Goal: Task Accomplishment & Management: Manage account settings

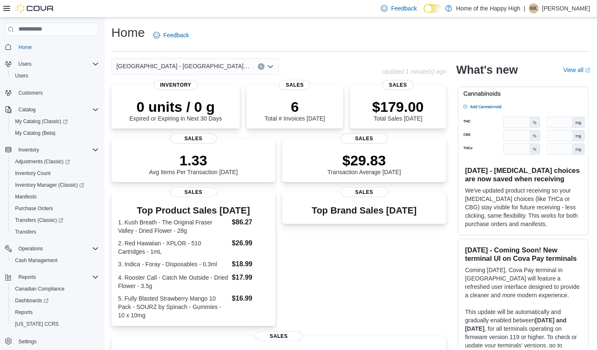
click at [261, 65] on icon "Clear input" at bounding box center [261, 66] width 3 height 3
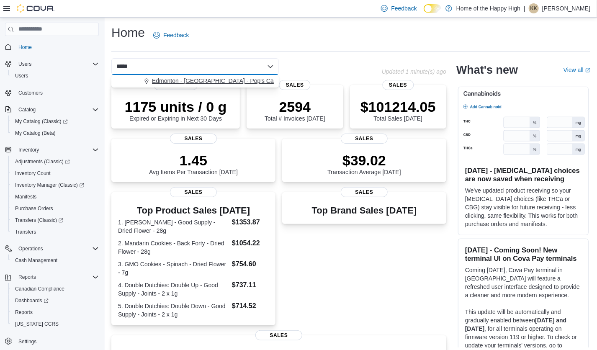
type input "*****"
click at [183, 80] on span "Edmonton - Allendale - Pop's Cannabis" at bounding box center [221, 81] width 139 height 8
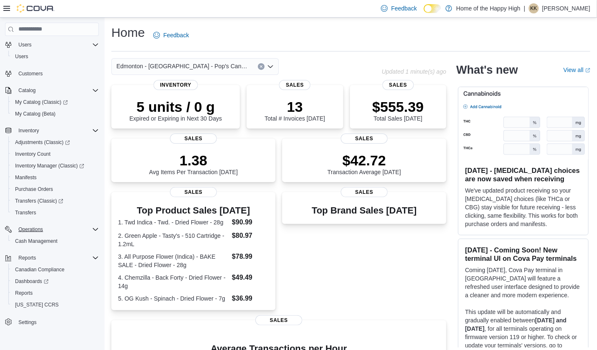
scroll to position [20, 0]
click at [191, 112] on p "5 units / 0 g" at bounding box center [175, 106] width 93 height 17
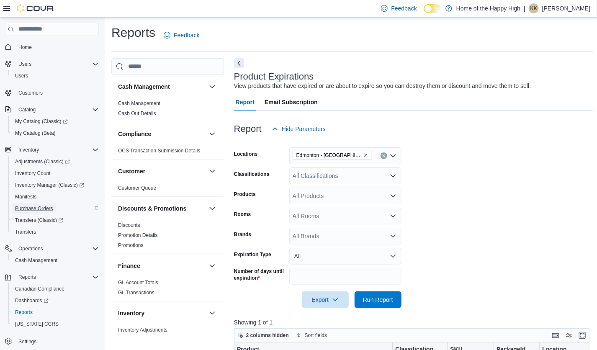
click at [39, 205] on span "Purchase Orders" at bounding box center [34, 208] width 38 height 7
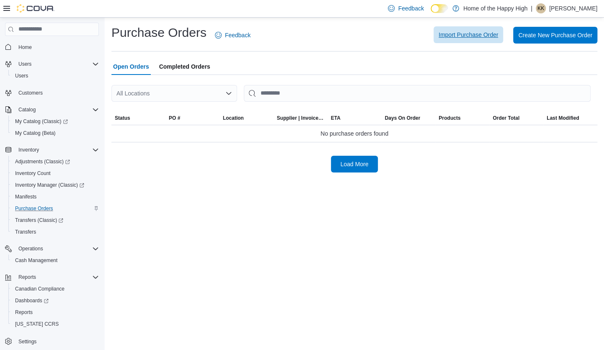
click at [468, 38] on span "Import Purchase Order" at bounding box center [467, 35] width 59 height 8
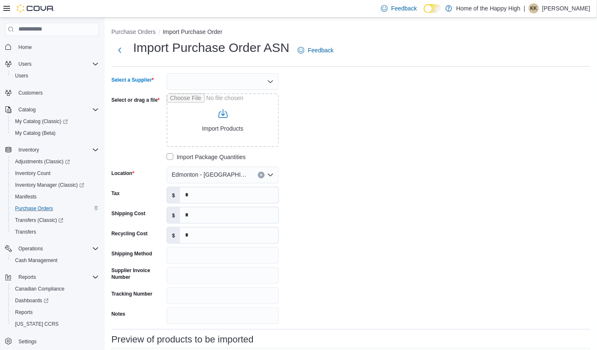
click at [213, 87] on div at bounding box center [223, 81] width 112 height 17
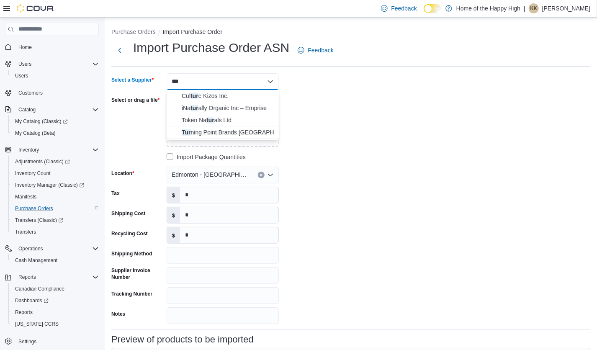
type input "***"
click at [225, 131] on span "Tur ning Point Brands Canada" at bounding box center [228, 132] width 92 height 8
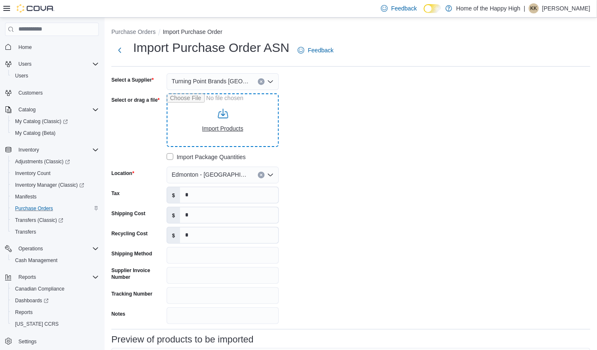
type input "**********"
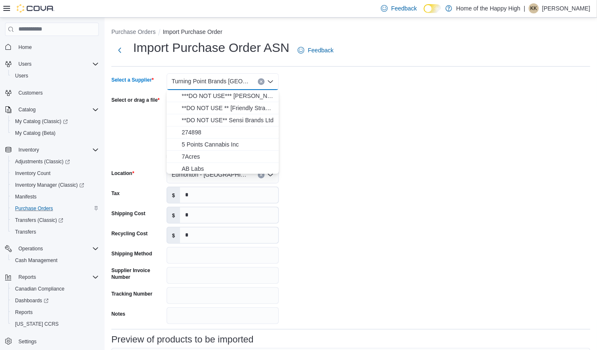
type input "**********"
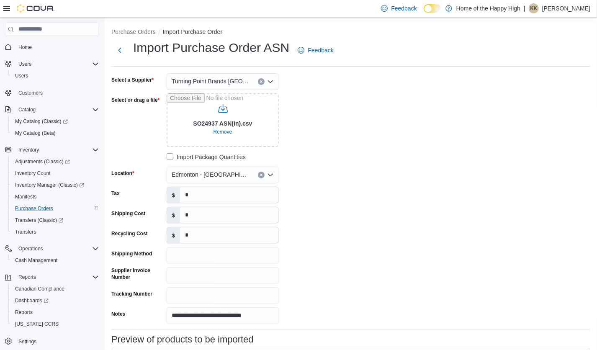
click at [345, 114] on div "**********" at bounding box center [236, 198] width 251 height 251
click at [181, 268] on input "Supplier Invoice Number" at bounding box center [223, 275] width 112 height 17
type input "*******"
click at [202, 199] on input "*" at bounding box center [229, 195] width 98 height 16
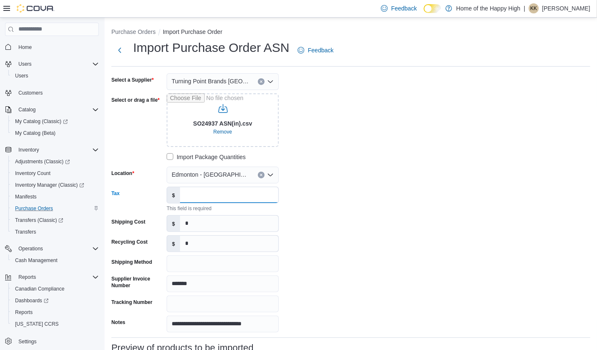
paste input "*****"
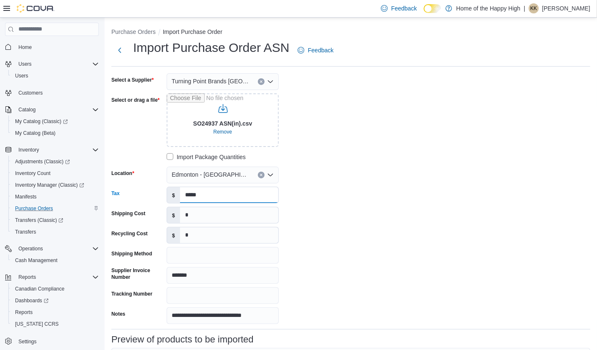
type input "*****"
click at [354, 222] on div "**********" at bounding box center [236, 198] width 251 height 251
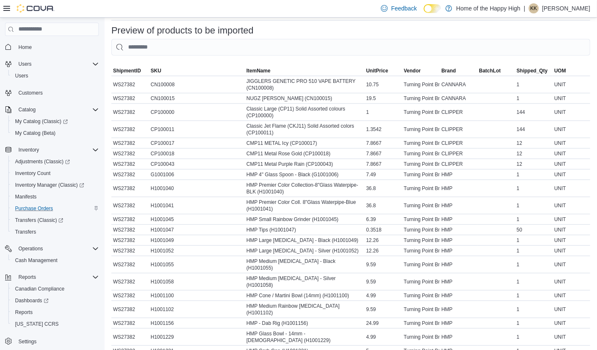
scroll to position [395, 0]
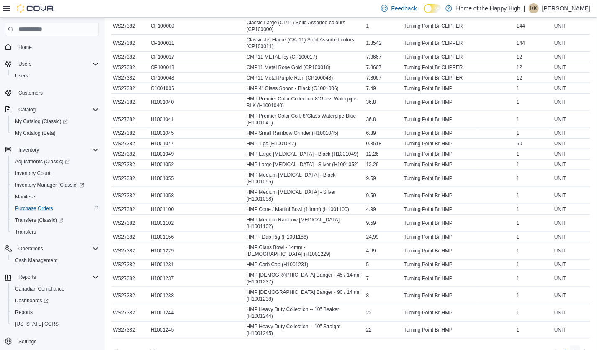
click at [577, 348] on span "2" at bounding box center [575, 352] width 3 height 8
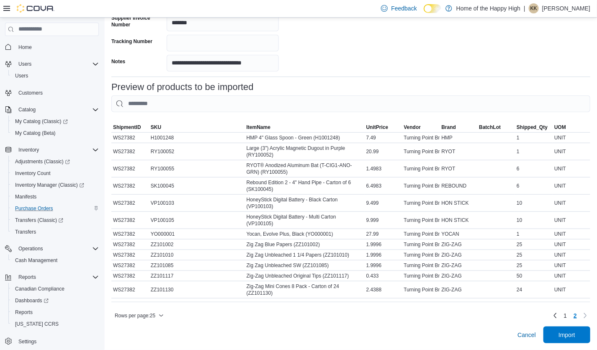
scroll to position [251, 0]
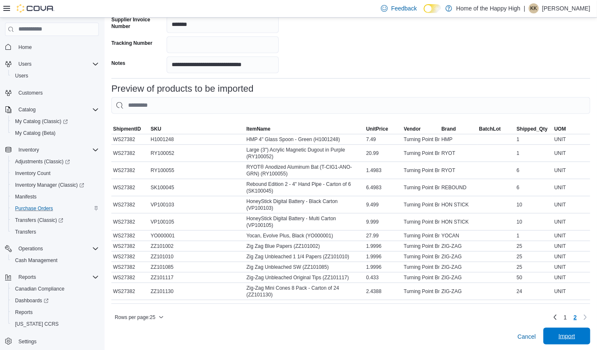
click at [570, 337] on span "Import" at bounding box center [566, 336] width 17 height 8
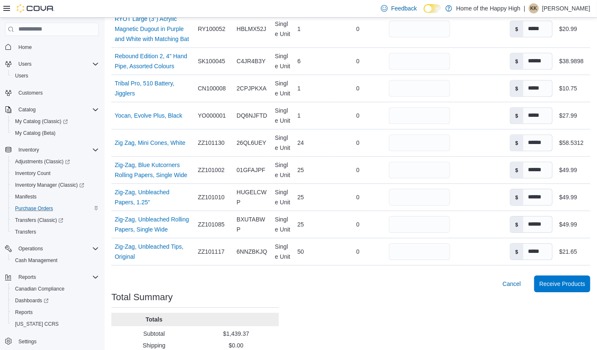
scroll to position [1126, 0]
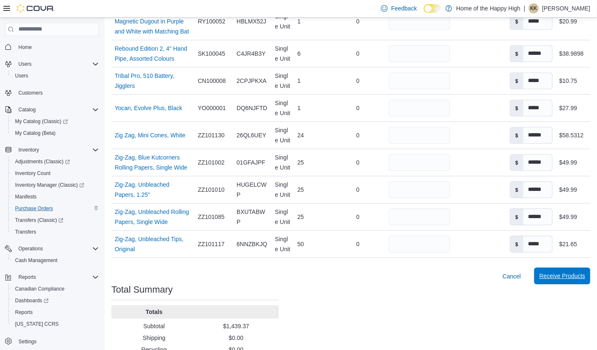
click at [548, 272] on span "Receive Products" at bounding box center [562, 276] width 46 height 8
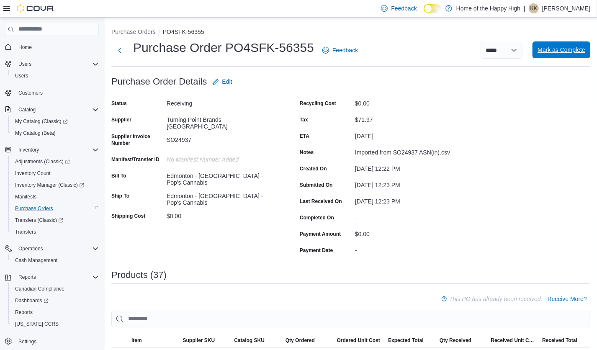
click at [576, 49] on span "Mark as Complete" at bounding box center [562, 50] width 48 height 8
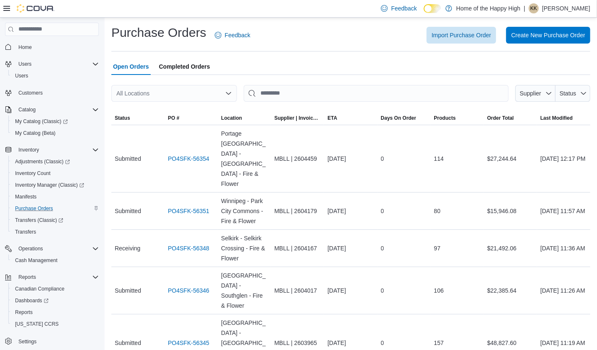
click at [211, 89] on div "All Locations" at bounding box center [174, 93] width 126 height 17
type input "*****"
click at [216, 109] on span "Edmonton - [GEOGRAPHIC_DATA] - Pop's Cannabis" at bounding box center [221, 107] width 139 height 8
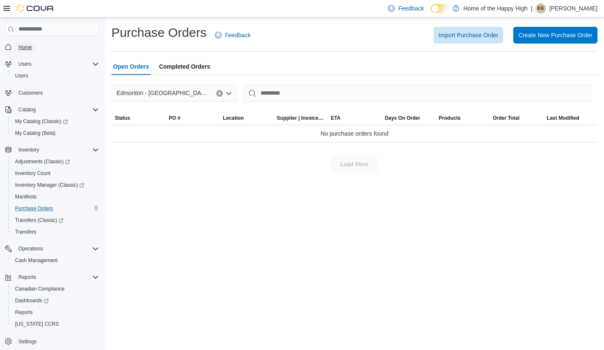
click at [20, 49] on span "Home" at bounding box center [24, 47] width 13 height 7
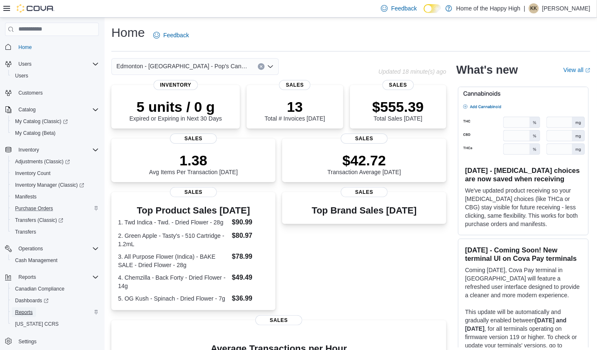
click at [25, 313] on span "Reports" at bounding box center [24, 312] width 18 height 7
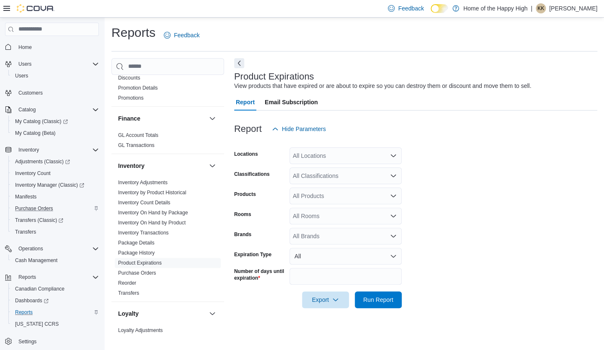
scroll to position [148, 0]
click at [161, 213] on link "Inventory On Hand by Package" at bounding box center [153, 212] width 70 height 6
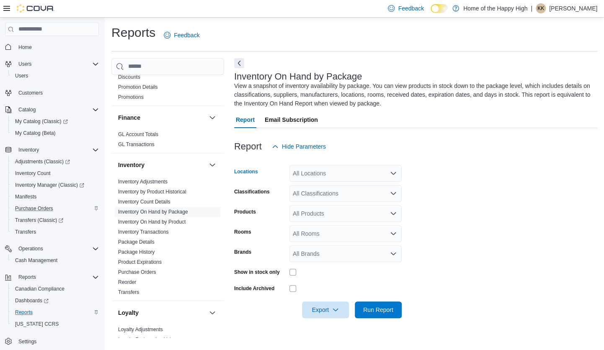
click at [340, 170] on div "All Locations" at bounding box center [345, 173] width 112 height 17
type input "*****"
click at [331, 189] on span "Edmonton - [GEOGRAPHIC_DATA] - Pop's Cannabis" at bounding box center [389, 187] width 139 height 8
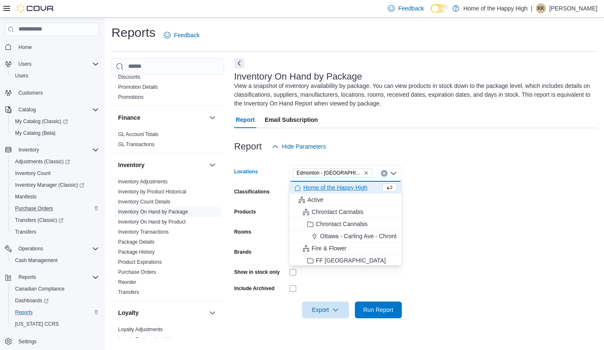
click at [504, 214] on form "Locations Edmonton - Allendale - Pop's Cannabis Combo box. Selected. Edmonton -…" at bounding box center [415, 236] width 363 height 163
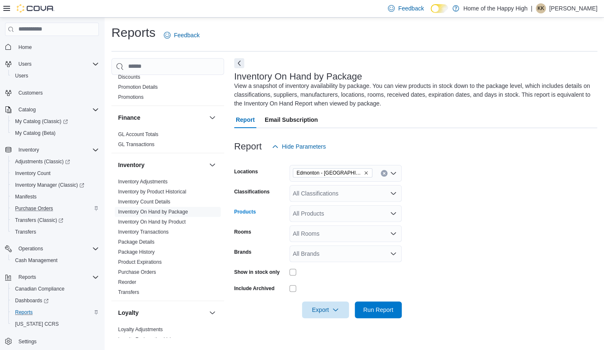
click at [321, 211] on div "All Products" at bounding box center [345, 213] width 112 height 17
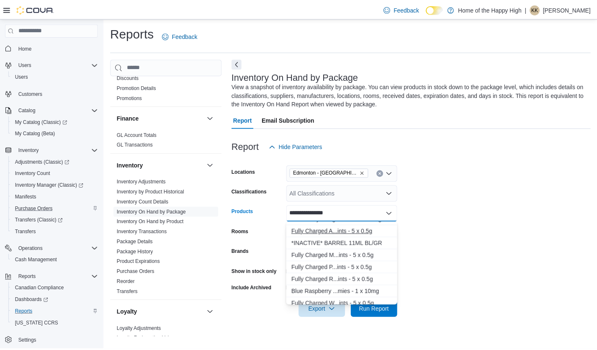
scroll to position [45, 0]
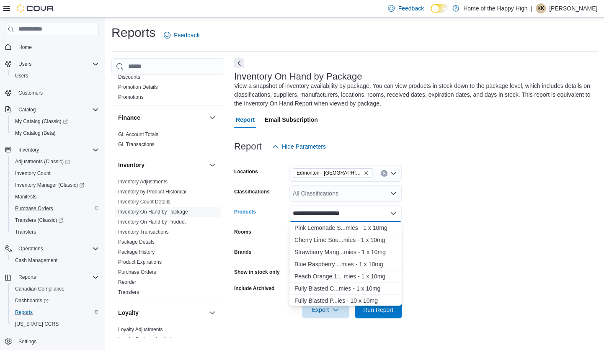
type input "**********"
click at [337, 277] on div "Peach Orange 1:...mies - 1 x 10mg" at bounding box center [345, 276] width 102 height 8
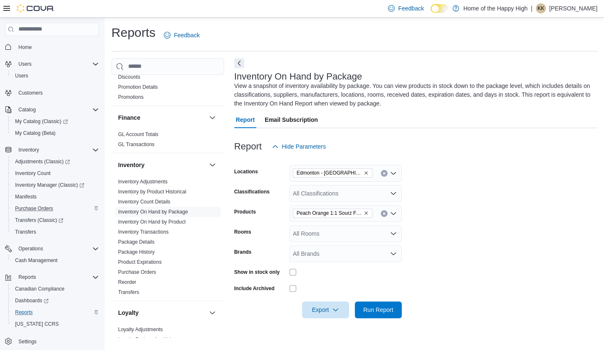
click at [432, 241] on form "Locations Edmonton - Allendale - Pop's Cannabis Classifications All Classificat…" at bounding box center [415, 236] width 363 height 163
click at [370, 311] on span "Run Report" at bounding box center [378, 309] width 30 height 8
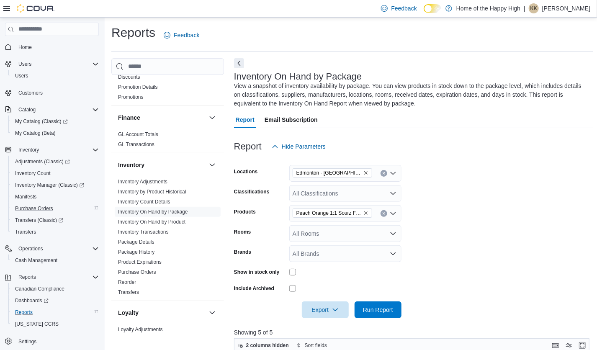
click at [454, 238] on form "Locations Edmonton - Allendale - Pop's Cannabis Classifications All Classificat…" at bounding box center [413, 236] width 359 height 163
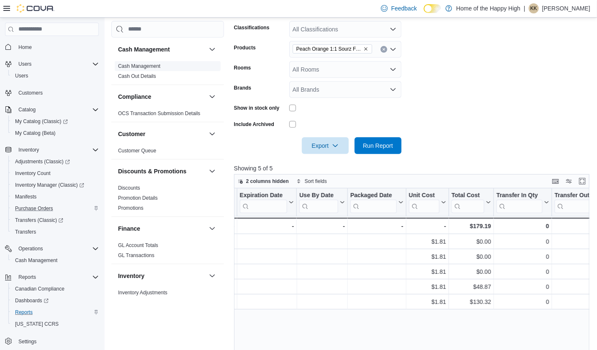
click at [143, 67] on link "Cash Management" at bounding box center [139, 66] width 42 height 6
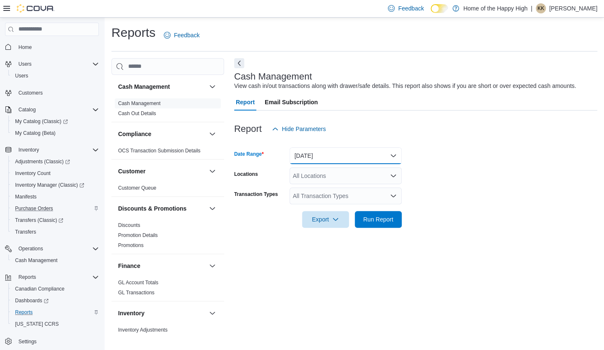
click at [342, 152] on button "Today" at bounding box center [345, 155] width 112 height 17
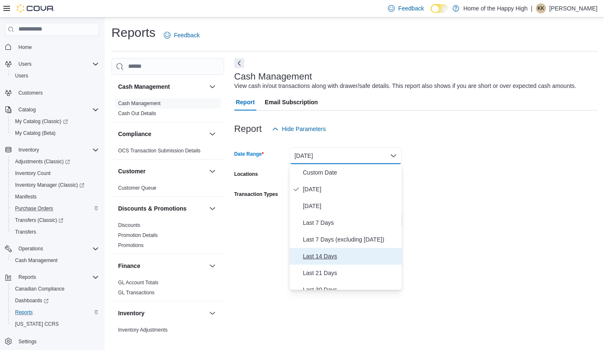
click at [326, 253] on span "Last 14 Days" at bounding box center [350, 256] width 95 height 10
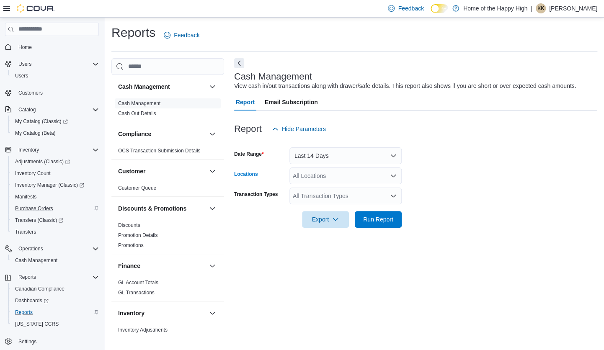
click at [364, 175] on div "All Locations" at bounding box center [345, 175] width 112 height 17
type input "*****"
click at [368, 189] on span "Edmonton - [GEOGRAPHIC_DATA] - Pop's Cannabis" at bounding box center [389, 190] width 139 height 8
drag, startPoint x: 428, startPoint y: 201, endPoint x: 384, endPoint y: 198, distance: 44.5
click at [384, 198] on form "Date Range Last 14 Days Locations Edmonton - Allendale - Pop's Cannabis Transac…" at bounding box center [415, 182] width 363 height 90
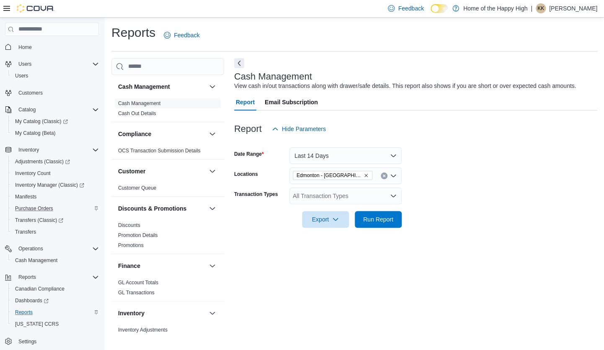
click at [384, 198] on div "All Transaction Types" at bounding box center [345, 196] width 112 height 17
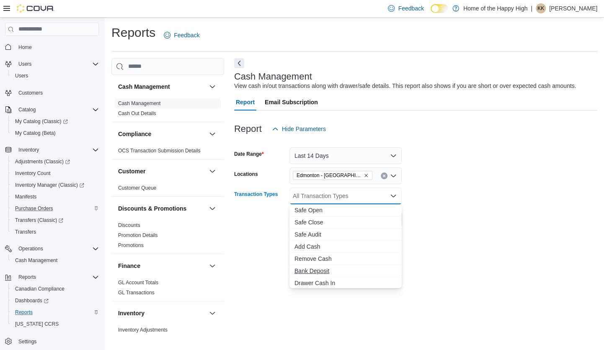
click at [307, 274] on span "Bank Deposit" at bounding box center [345, 271] width 102 height 8
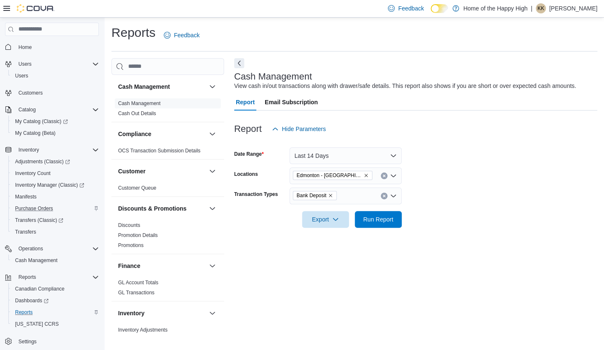
click at [437, 233] on div at bounding box center [415, 233] width 363 height 10
click at [379, 220] on span "Run Report" at bounding box center [378, 219] width 30 height 8
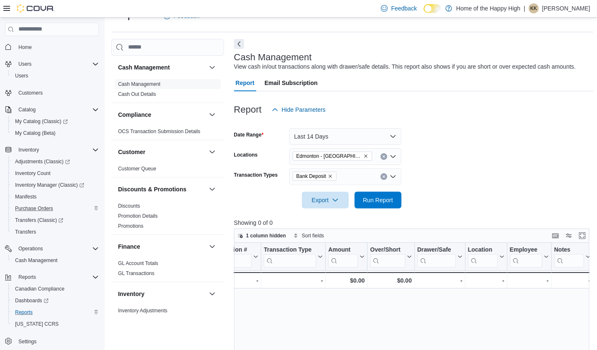
scroll to position [15, 0]
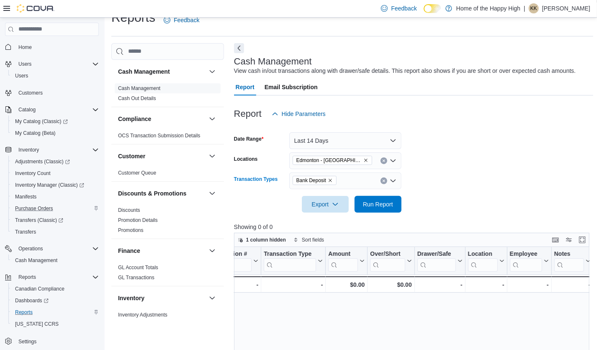
click at [332, 180] on icon "Remove Bank Deposit from selection in this group" at bounding box center [330, 180] width 5 height 5
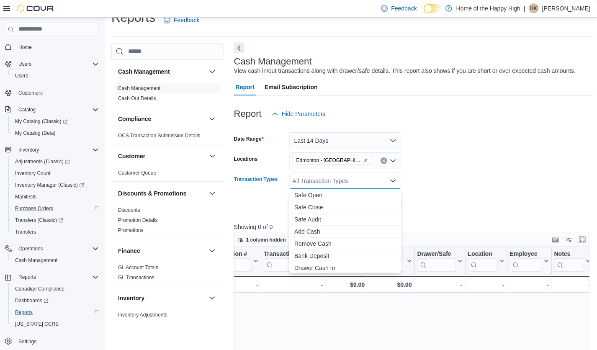
click at [310, 207] on span "Safe Close" at bounding box center [345, 207] width 102 height 8
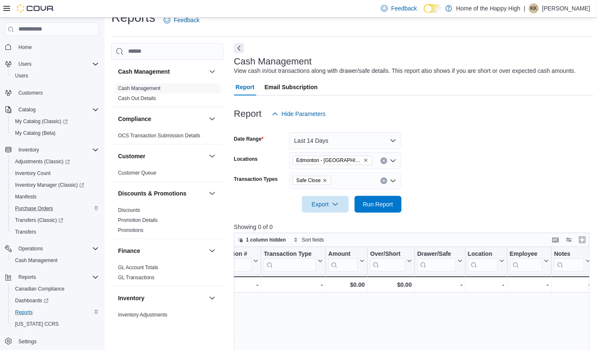
click at [474, 188] on form "Date Range Last 14 Days Locations Edmonton - Allendale - Pop's Cannabis Transac…" at bounding box center [413, 167] width 359 height 90
click at [386, 208] on span "Run Report" at bounding box center [378, 204] width 37 height 17
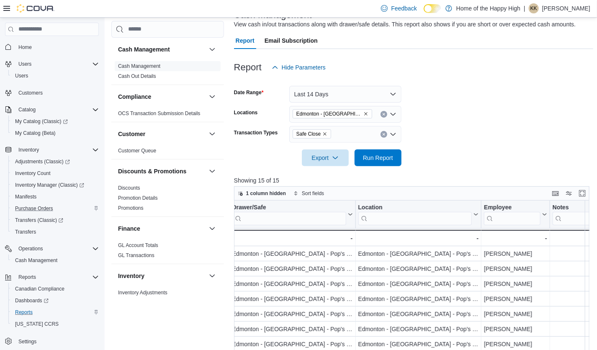
scroll to position [61, 0]
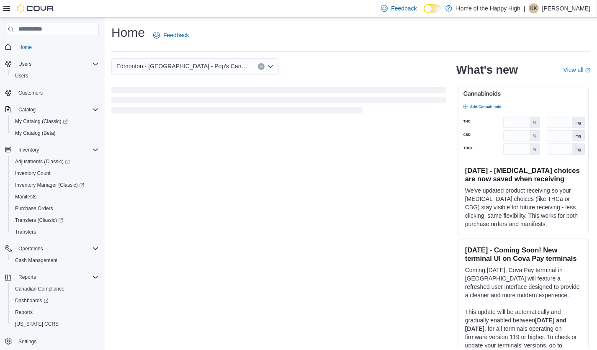
click at [7, 5] on icon at bounding box center [6, 8] width 7 height 7
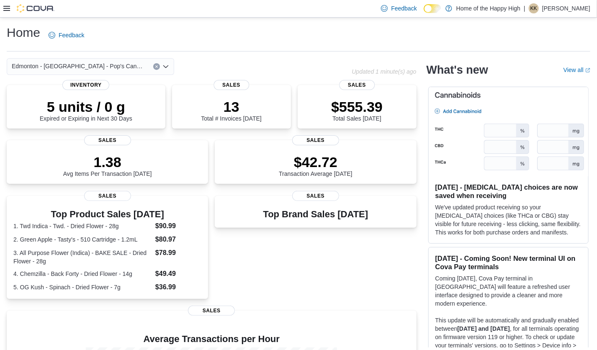
click at [7, 7] on icon at bounding box center [6, 8] width 7 height 7
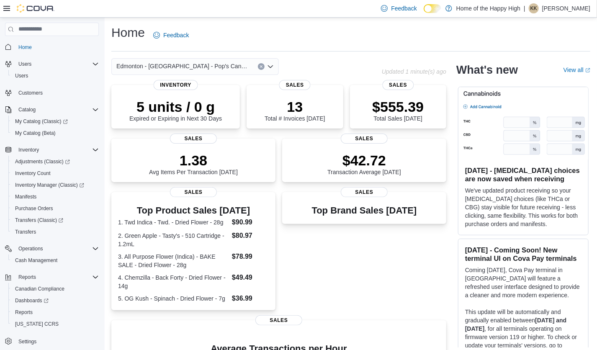
click at [566, 10] on p "Kendra Kowalczyk" at bounding box center [566, 8] width 48 height 10
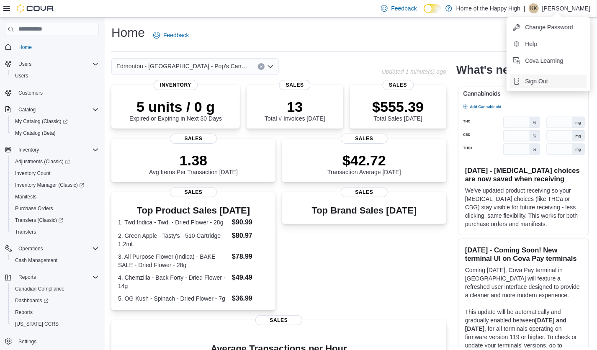
click at [528, 79] on span "Sign Out" at bounding box center [536, 81] width 23 height 8
